Goal: Task Accomplishment & Management: Manage account settings

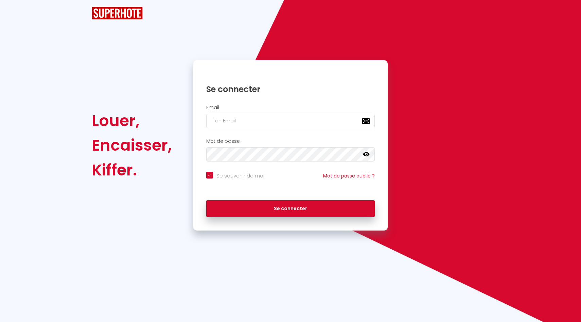
checkbox input "true"
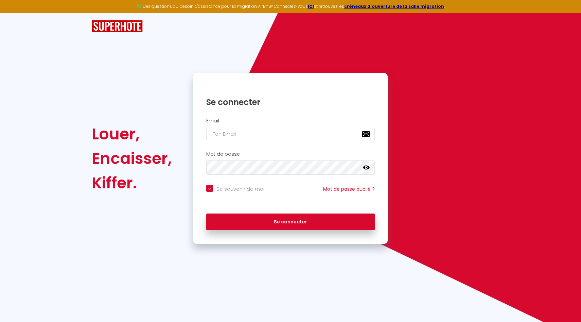
click at [235, 143] on div "Email" at bounding box center [290, 132] width 194 height 34
click at [235, 140] on input "email" at bounding box center [290, 134] width 169 height 14
type input "[EMAIL_ADDRESS][DOMAIN_NAME]"
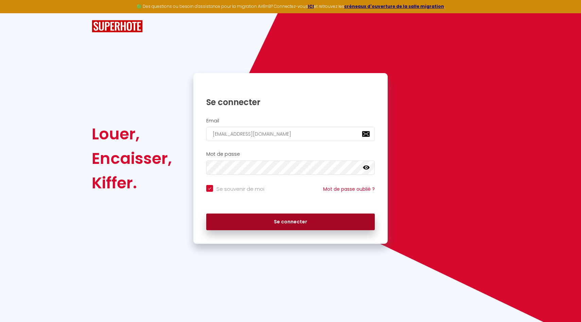
click at [281, 228] on button "Se connecter" at bounding box center [290, 221] width 169 height 17
checkbox input "true"
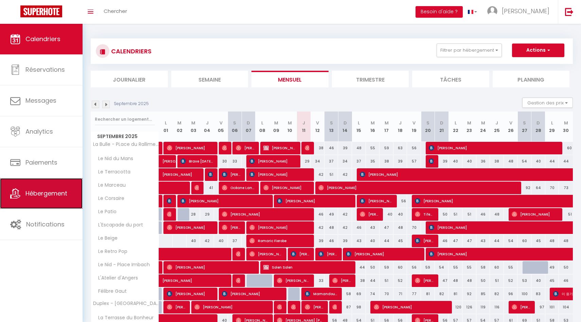
click at [41, 185] on link "Hébergement" at bounding box center [41, 193] width 83 height 31
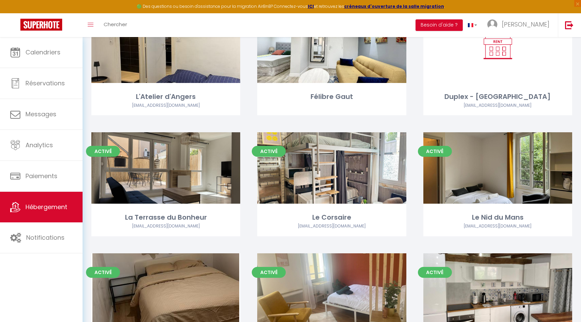
scroll to position [197, 0]
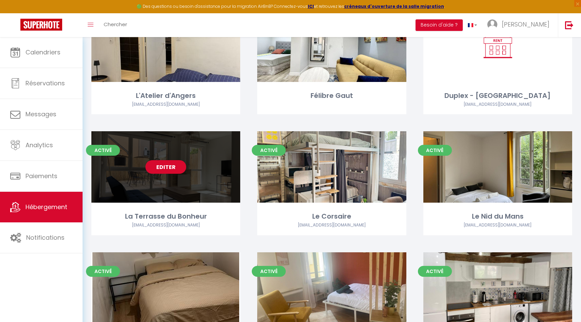
click at [171, 186] on div "Editer" at bounding box center [165, 166] width 149 height 71
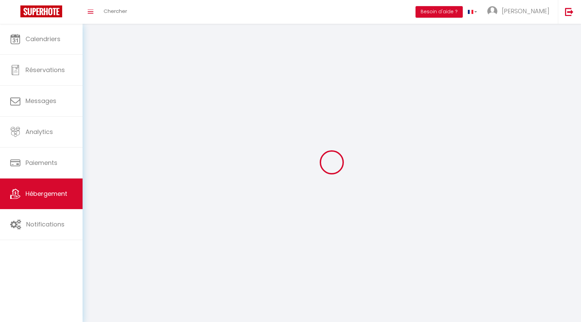
select select
select select "28"
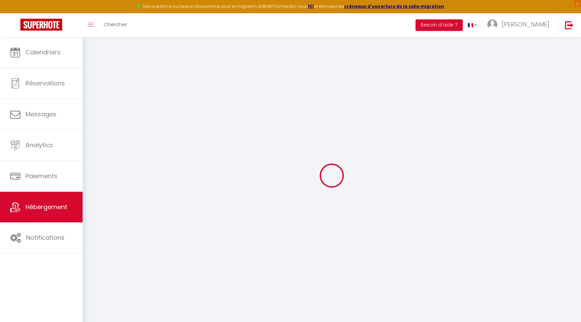
select select
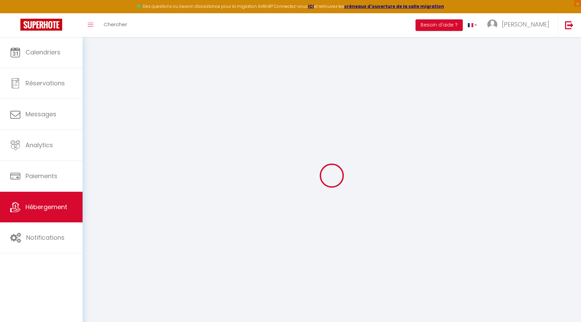
select select
checkbox input "false"
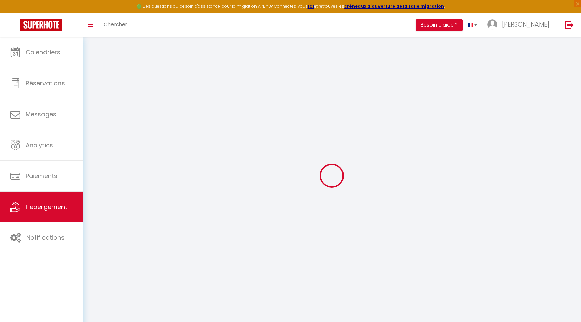
select select
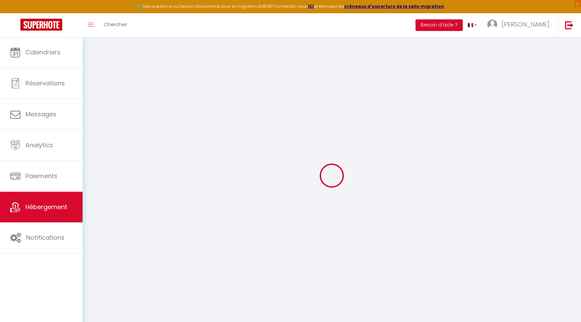
select select
checkbox input "false"
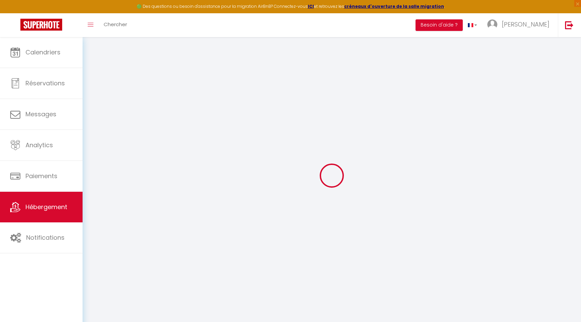
checkbox input "false"
select select
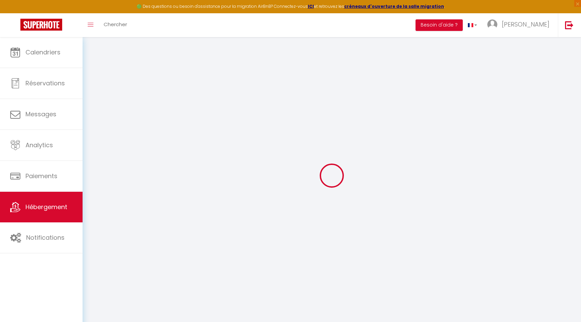
select select
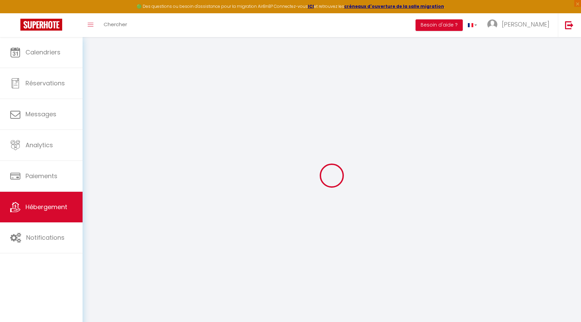
checkbox input "false"
select select
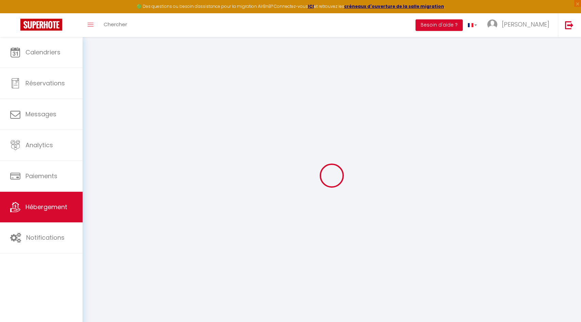
select select
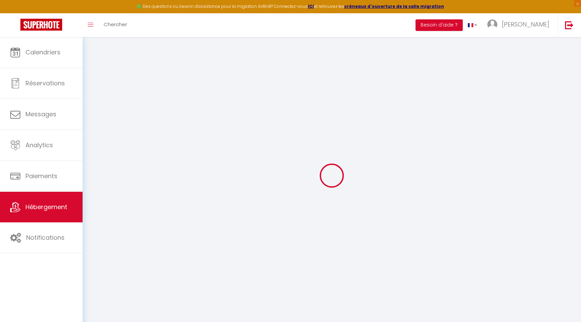
select select
checkbox input "false"
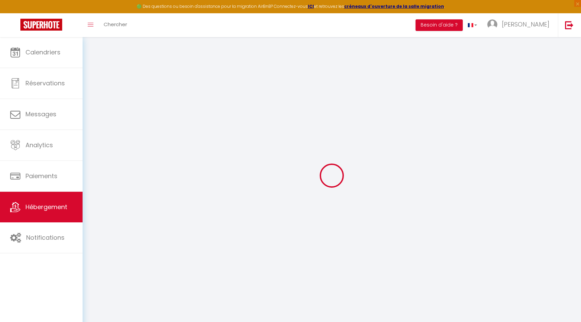
checkbox input "false"
select select
type input "La Terrasse du Bonheur"
select select "2"
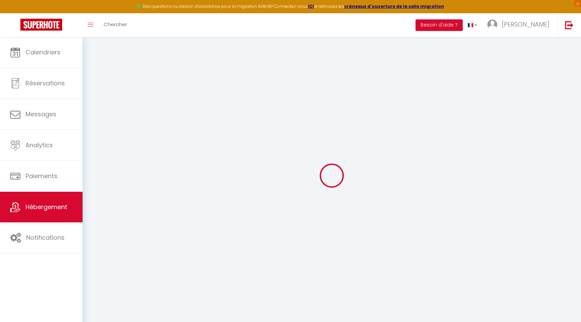
type input "40"
type input "300"
select select
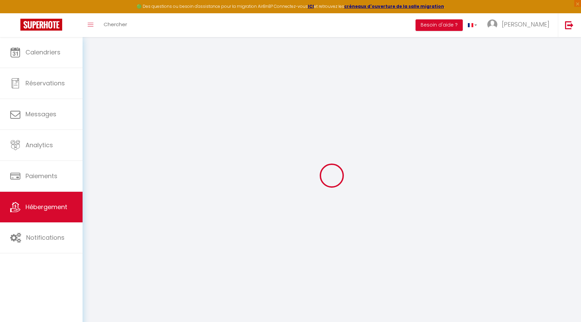
select select
type input "17 Rue du Docteur Leroy"
type input "72100"
type input "Le Mans"
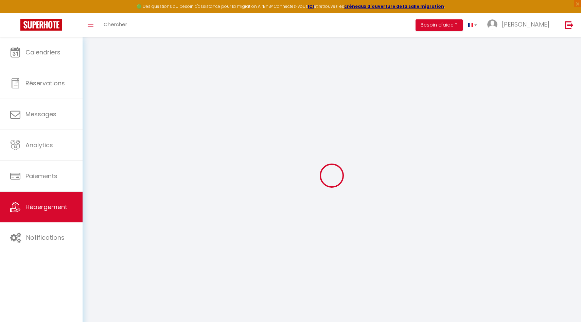
type input "[EMAIL_ADDRESS][DOMAIN_NAME]"
select select "11195"
checkbox input "false"
checkbox input "true"
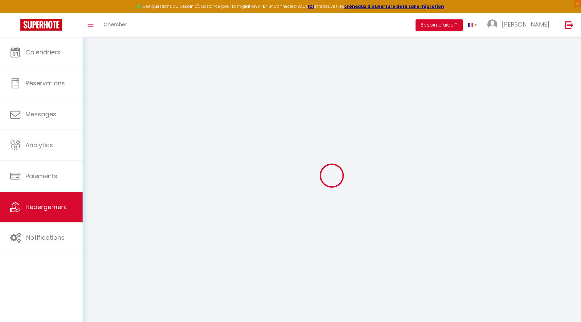
checkbox input "false"
type input "0"
select select
select select "44"
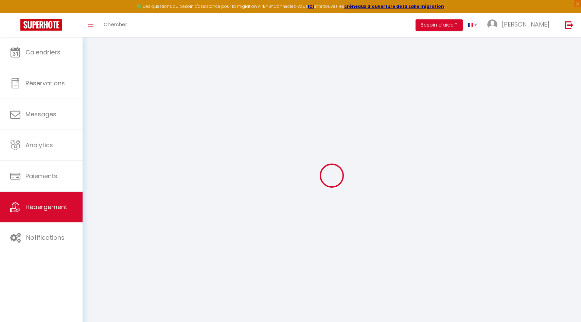
select select
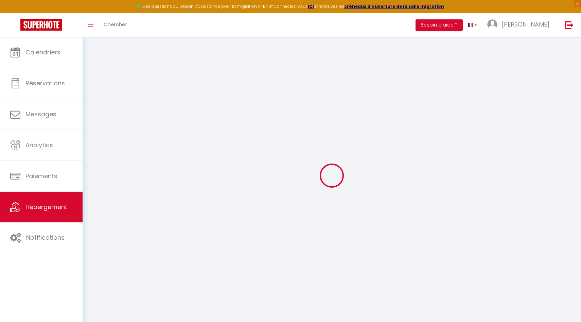
select select
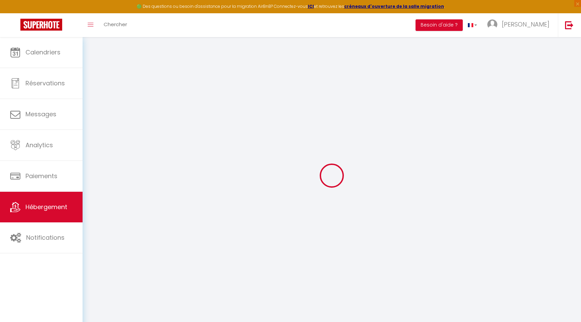
select select
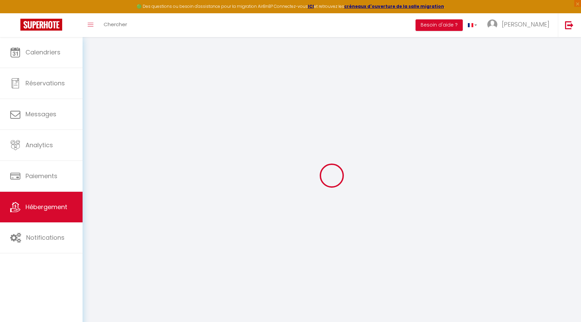
select select
checkbox input "false"
checkbox input "true"
checkbox input "false"
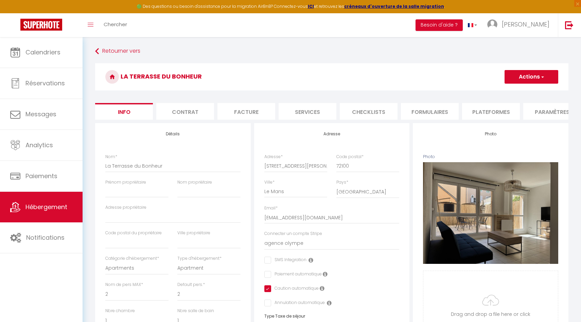
checkbox input "false"
checkbox input "true"
checkbox input "false"
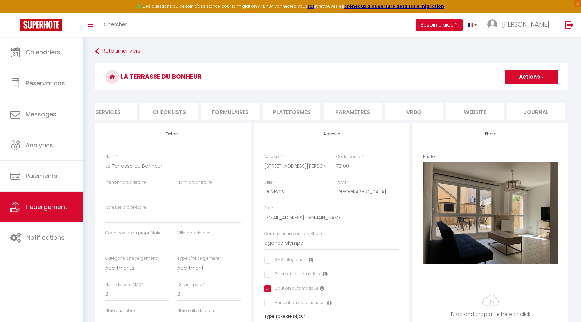
click at [400, 109] on li "Vrbo" at bounding box center [414, 111] width 58 height 17
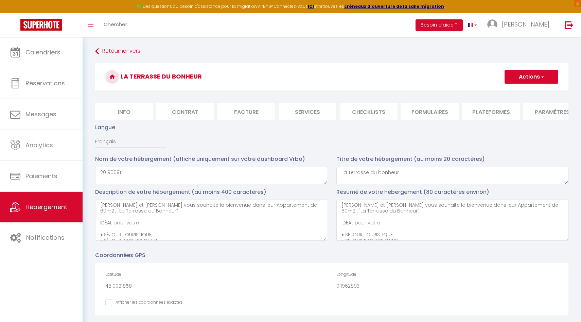
click at [133, 113] on li "Info" at bounding box center [124, 111] width 58 height 17
checkbox input "false"
checkbox input "true"
checkbox input "false"
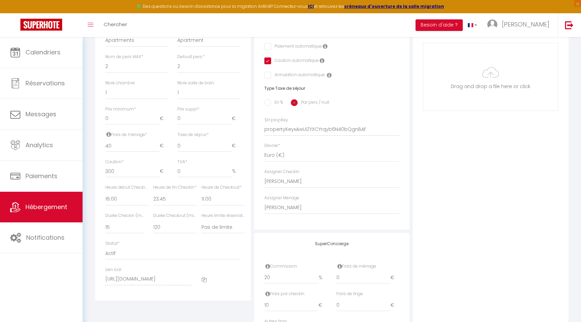
scroll to position [226, 0]
click at [123, 120] on input "0" at bounding box center [132, 120] width 54 height 12
checkbox input "false"
checkbox input "true"
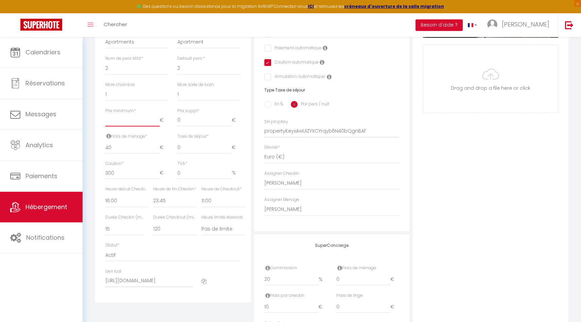
checkbox input "false"
type input "2"
checkbox input "false"
checkbox input "true"
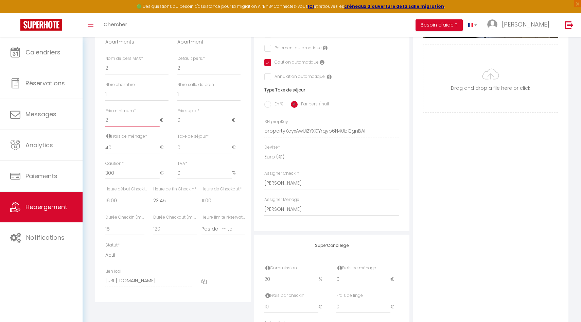
checkbox input "false"
type input "20"
checkbox input "false"
checkbox input "true"
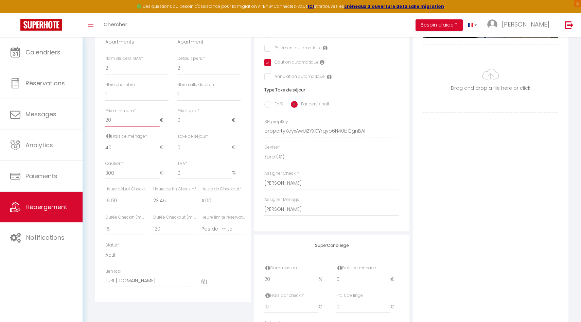
checkbox input "false"
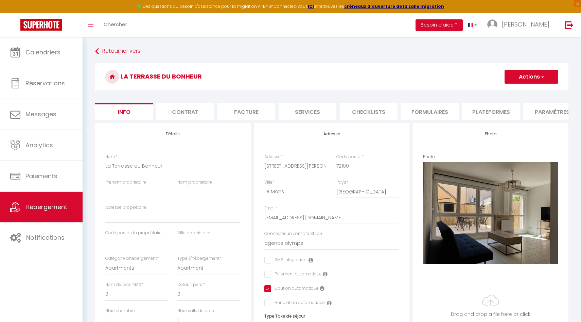
type input "20"
click at [529, 75] on button "Actions" at bounding box center [532, 77] width 54 height 14
click at [524, 90] on link "Enregistrer" at bounding box center [521, 91] width 73 height 9
click at [517, 75] on button "Actions" at bounding box center [532, 77] width 54 height 14
click at [508, 90] on input "Enregistrer" at bounding box center [504, 91] width 25 height 7
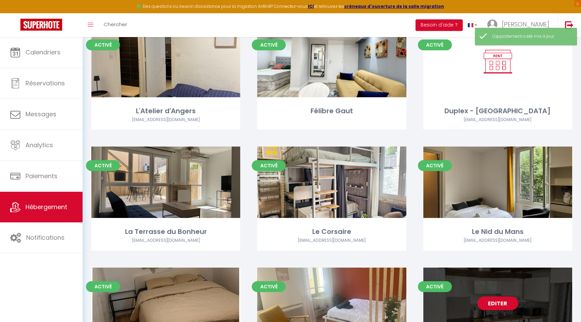
scroll to position [188, 0]
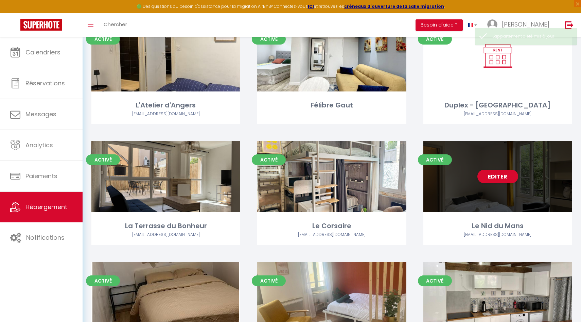
click at [487, 169] on div "Editer" at bounding box center [497, 176] width 149 height 71
click at [495, 177] on link "Editer" at bounding box center [497, 177] width 41 height 14
select select "3"
select select "2"
select select "1"
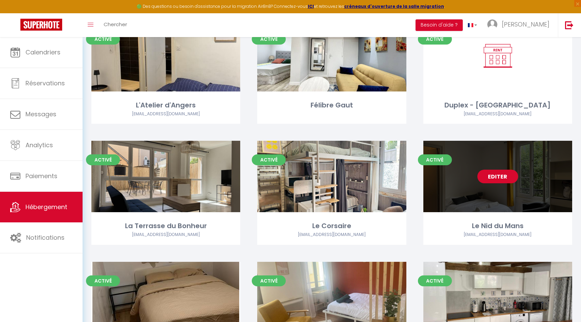
select select "1"
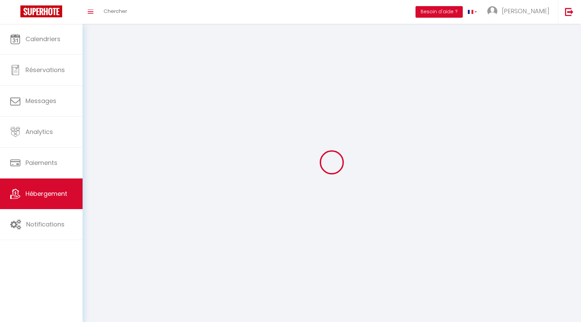
select select
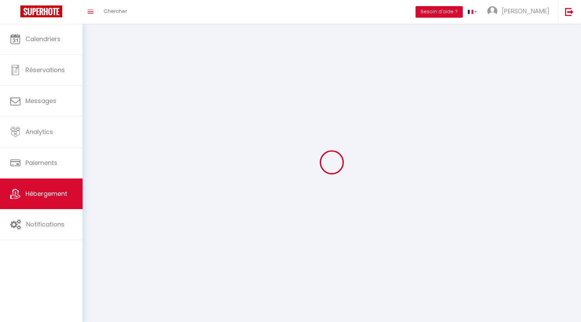
select select
checkbox input "false"
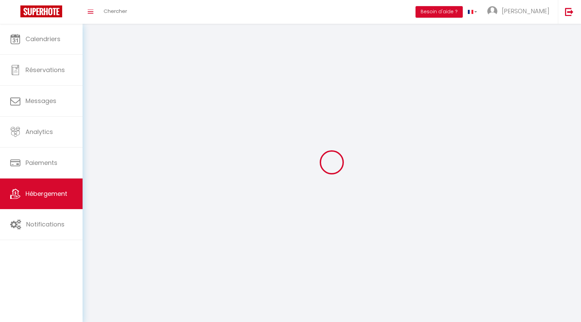
select select
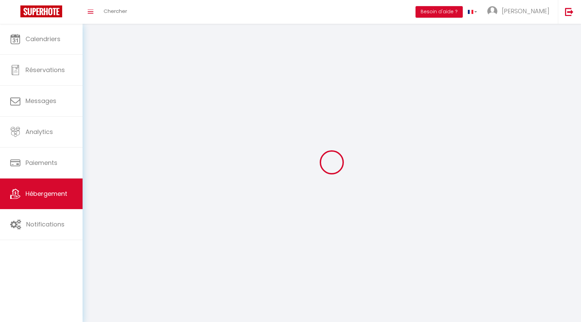
select select
checkbox input "false"
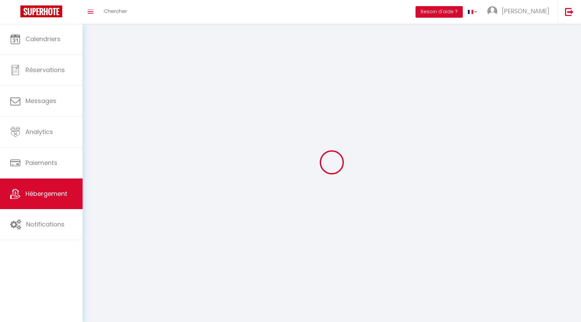
checkbox input "false"
select select
select select "1"
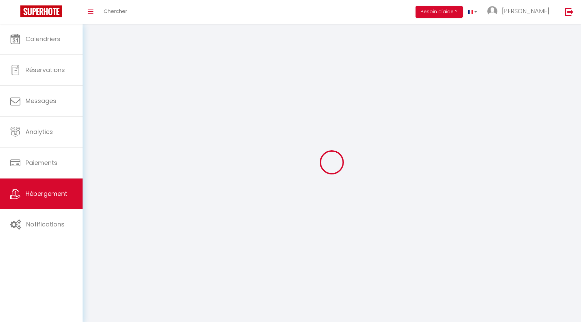
select select
select select "28"
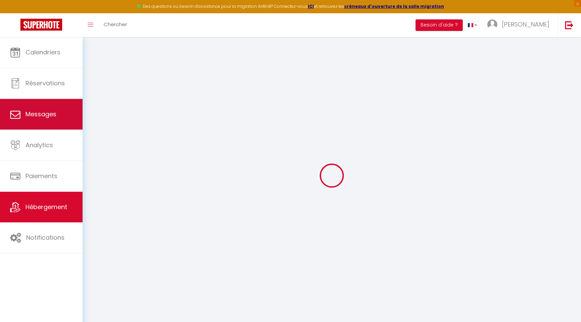
select select
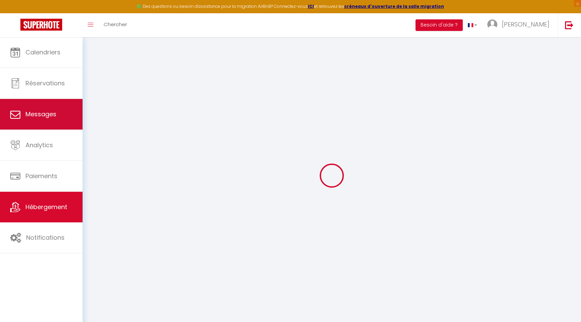
select select
checkbox input "false"
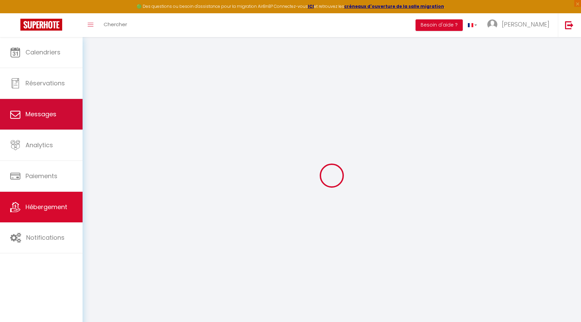
select select
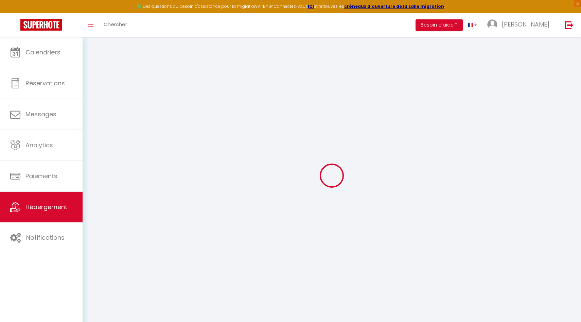
select select
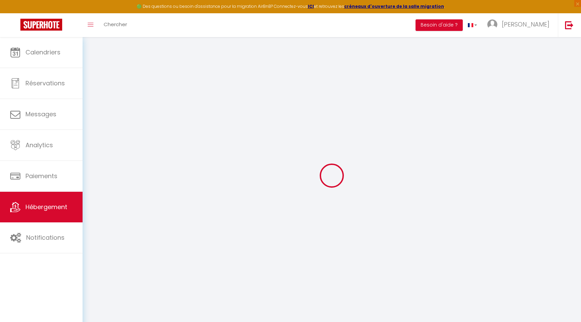
select select
checkbox input "false"
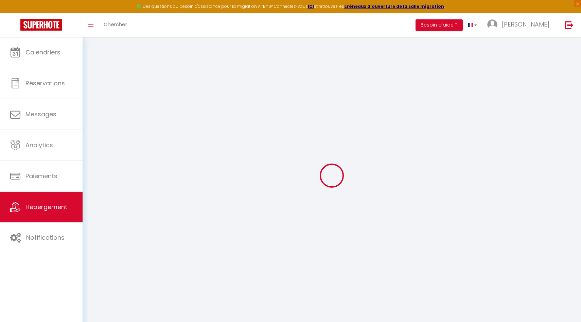
select select
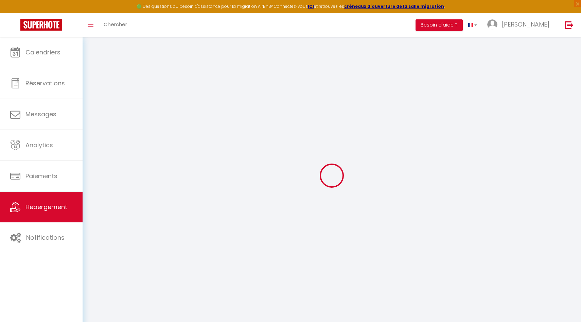
select select
checkbox input "false"
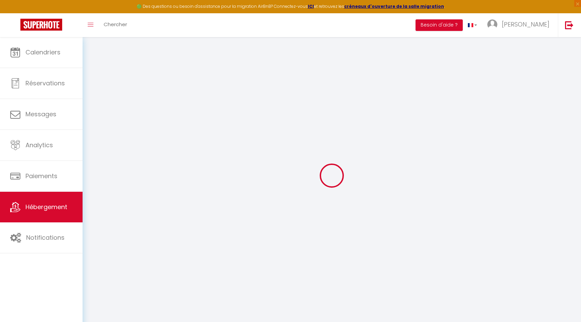
checkbox input "false"
select select
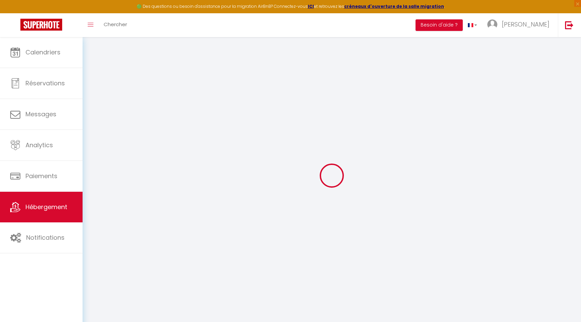
select select
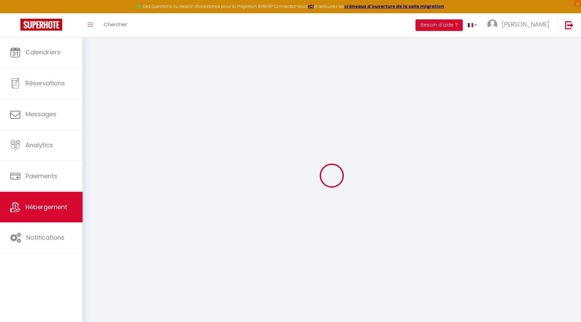
checkbox input "false"
select select
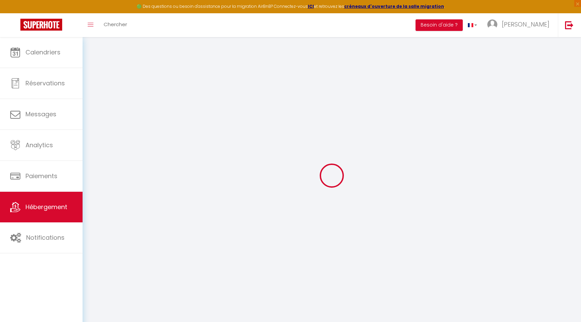
select select
type input "Le Nid du Mans"
type input "40"
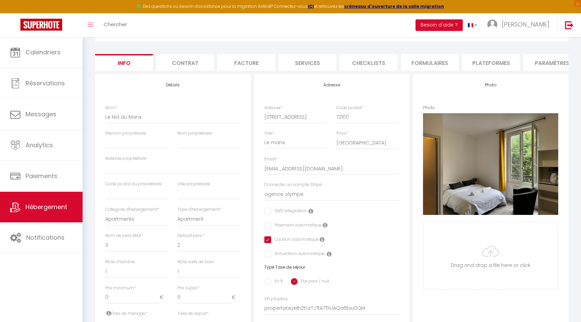
scroll to position [75, 0]
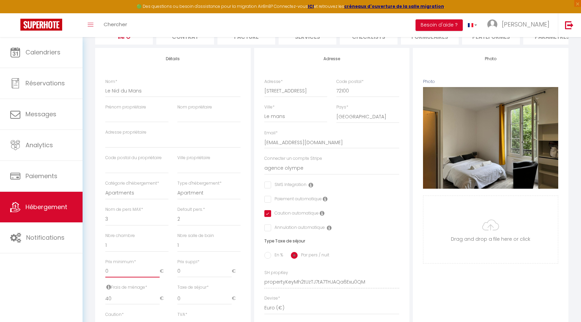
click at [111, 273] on input "0" at bounding box center [132, 271] width 54 height 12
paste input "2"
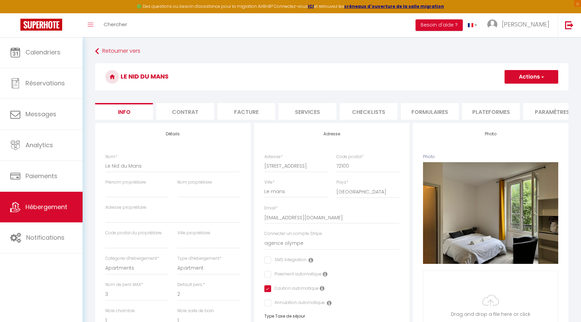
click at [532, 73] on button "Actions" at bounding box center [532, 77] width 54 height 14
click at [510, 93] on input "Enregistrer" at bounding box center [504, 91] width 25 height 7
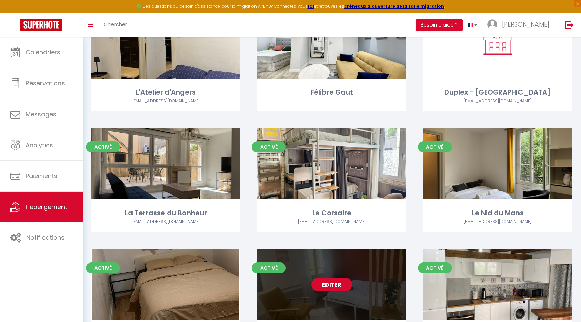
scroll to position [168, 0]
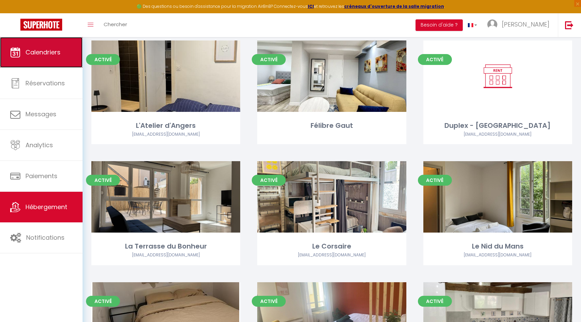
click at [25, 64] on link "Calendriers" at bounding box center [41, 52] width 83 height 31
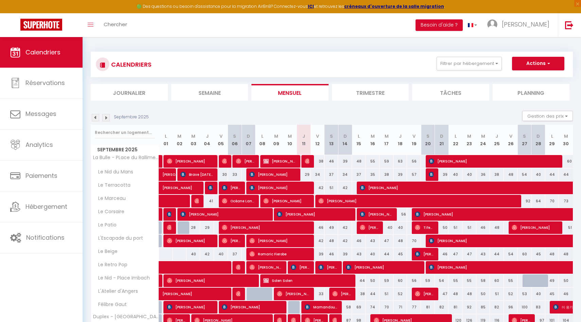
click at [569, 230] on div "51" at bounding box center [566, 227] width 14 height 13
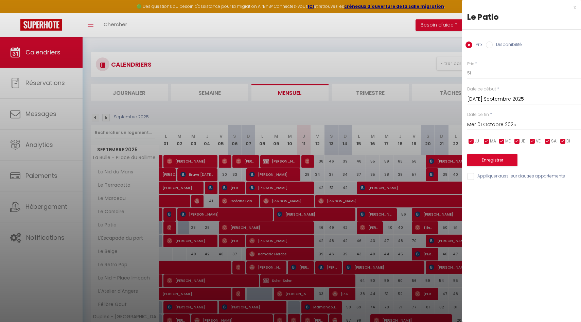
click at [488, 42] on input "Disponibilité" at bounding box center [489, 44] width 7 height 7
click at [473, 77] on select "Disponible Indisponible" at bounding box center [524, 73] width 114 height 13
click at [467, 67] on select "Disponible Indisponible" at bounding box center [524, 73] width 114 height 13
click at [476, 121] on input "Mer 01 Octobre 2025" at bounding box center [524, 125] width 114 height 9
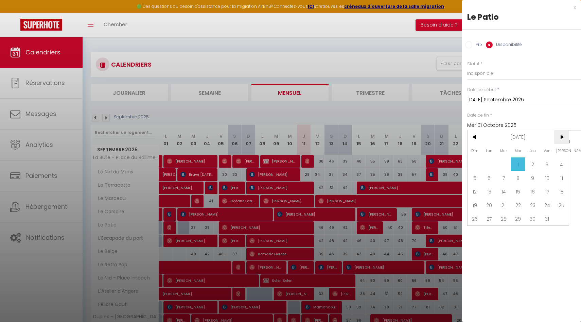
click at [561, 136] on span ">" at bounding box center [561, 137] width 15 height 14
click at [563, 217] on span "31" at bounding box center [561, 219] width 15 height 14
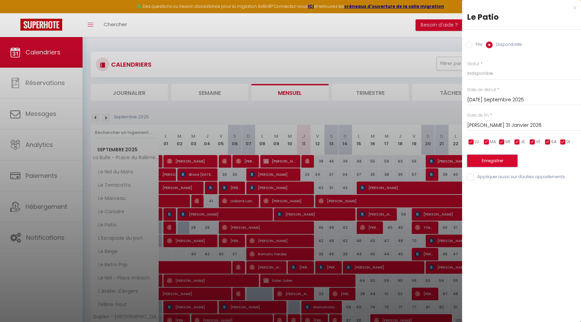
click at [506, 162] on button "Enregistrer" at bounding box center [492, 161] width 50 height 12
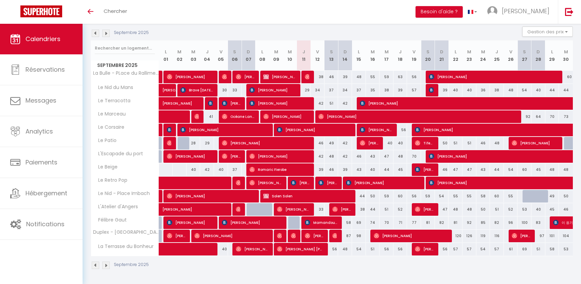
click at [463, 1] on li "Besoin d'aide ?" at bounding box center [439, 12] width 47 height 24
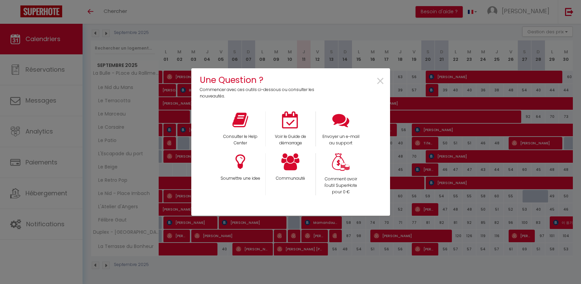
click at [463, 6] on div "Une Question ? Commencer avec ces outils ci-dessous ou consulter les nouveautés…" at bounding box center [290, 142] width 581 height 284
click at [329, 119] on div "Envoyer un e-mail au support" at bounding box center [341, 128] width 50 height 35
click at [346, 133] on div "Envoyer un e-mail au support" at bounding box center [341, 128] width 50 height 35
click at [346, 124] on icon at bounding box center [340, 119] width 17 height 17
